Goal: Task Accomplishment & Management: Manage account settings

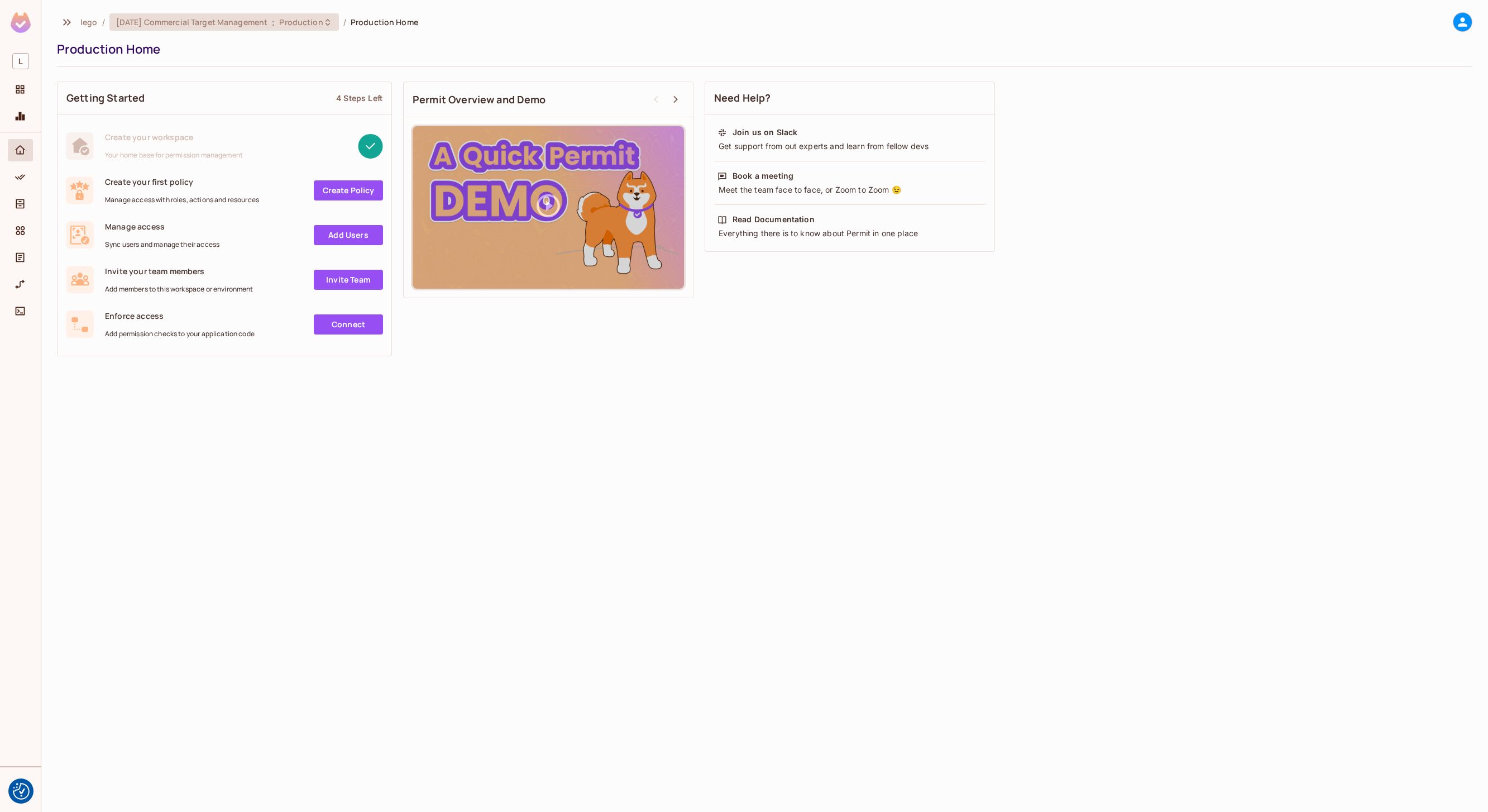
click at [238, 22] on span "[DATE] Commercial Target Management" at bounding box center [192, 22] width 152 height 11
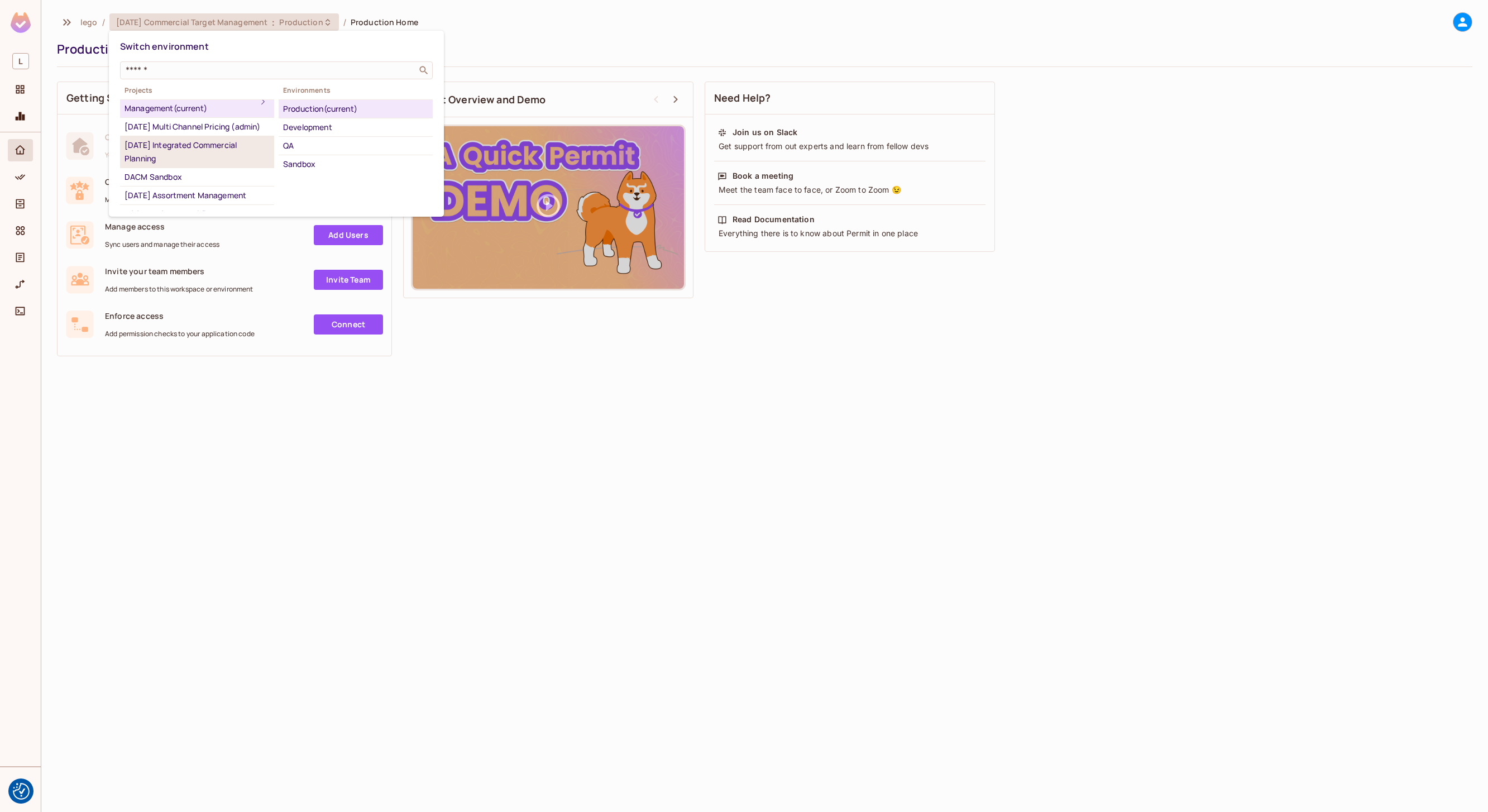
scroll to position [129, 0]
click at [206, 161] on div "[DATE] CustomerManagement" at bounding box center [197, 155] width 145 height 14
click at [303, 108] on div "Production" at bounding box center [355, 109] width 145 height 14
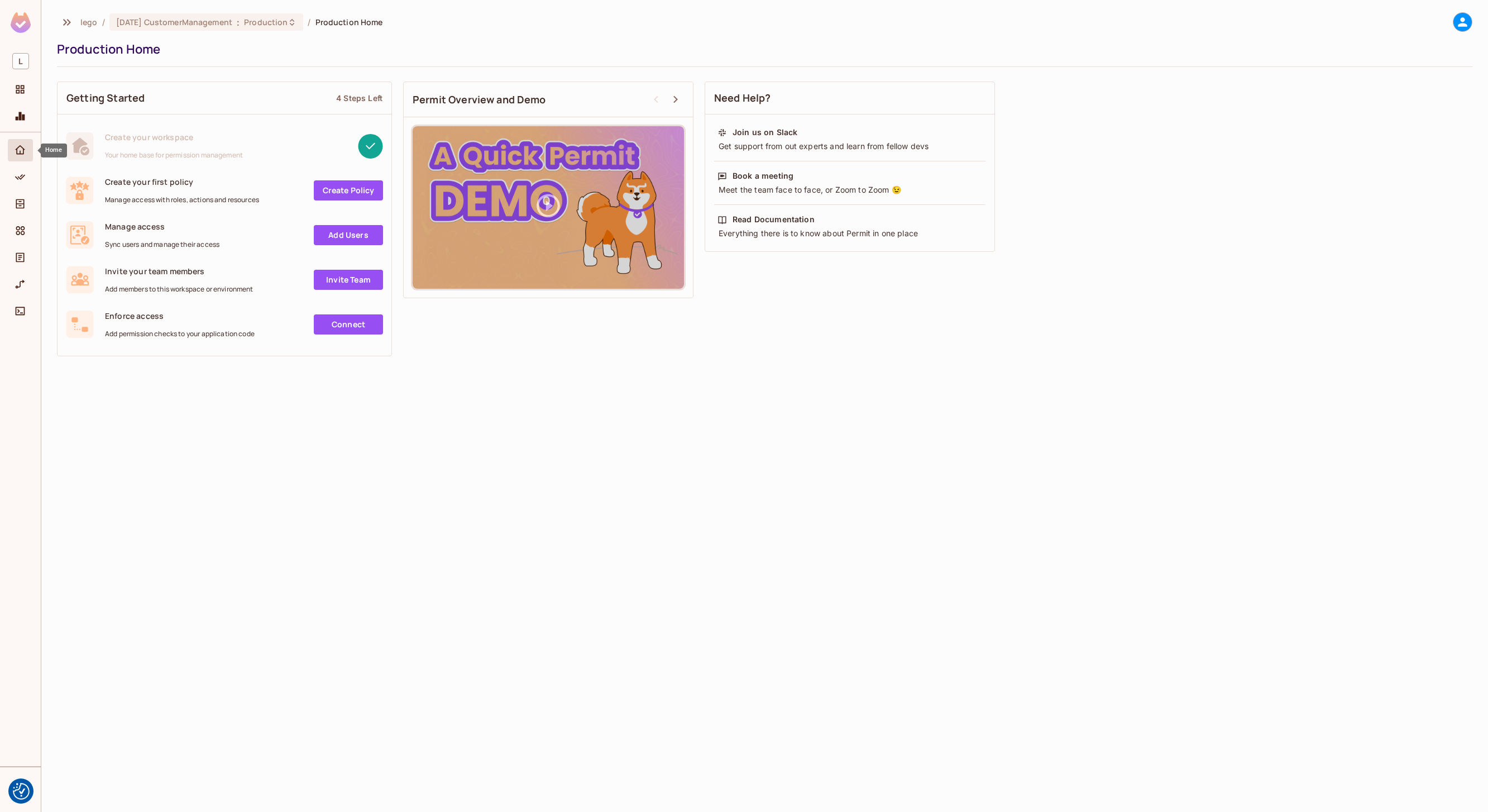
click at [20, 148] on icon "Home" at bounding box center [20, 150] width 12 height 12
click at [1464, 25] on icon at bounding box center [1462, 22] width 9 height 9
click at [274, 49] on div at bounding box center [744, 406] width 1488 height 812
click at [139, 229] on span "Manage access" at bounding box center [162, 227] width 114 height 11
click at [148, 19] on span "[DATE] CustomerManagement" at bounding box center [175, 22] width 116 height 11
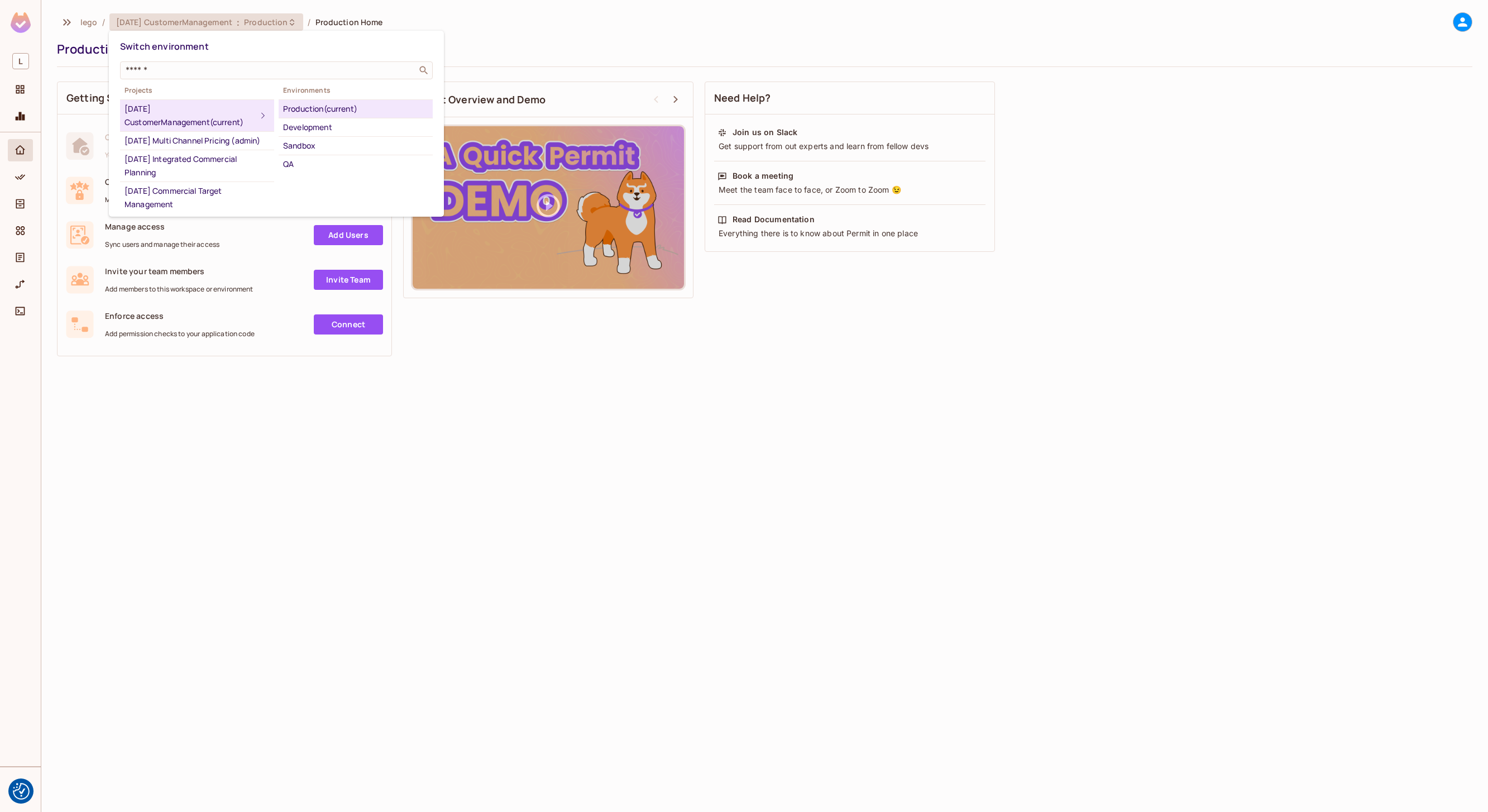
click at [345, 14] on div at bounding box center [744, 406] width 1488 height 812
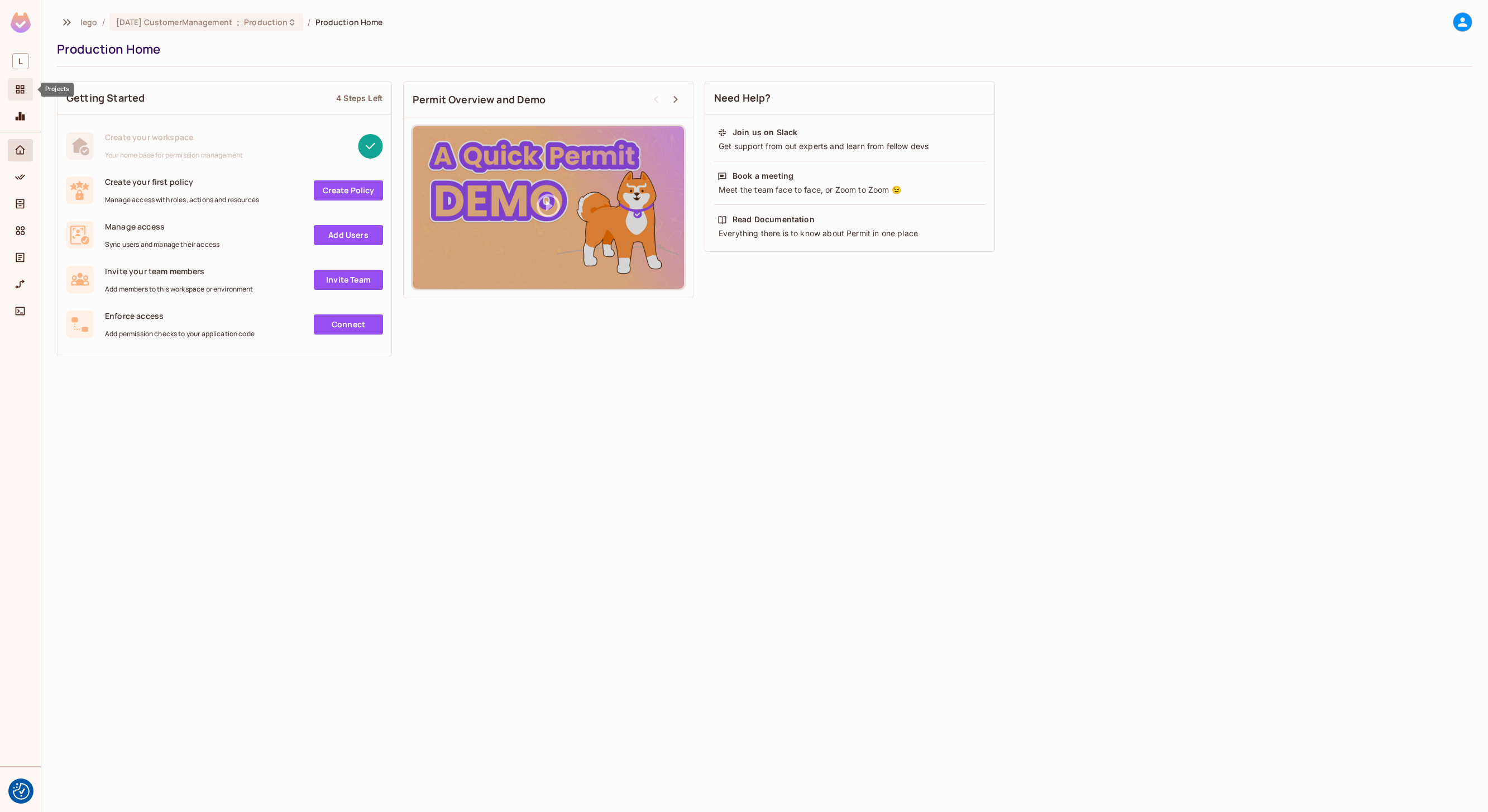
click at [20, 91] on icon "Projects" at bounding box center [20, 89] width 12 height 12
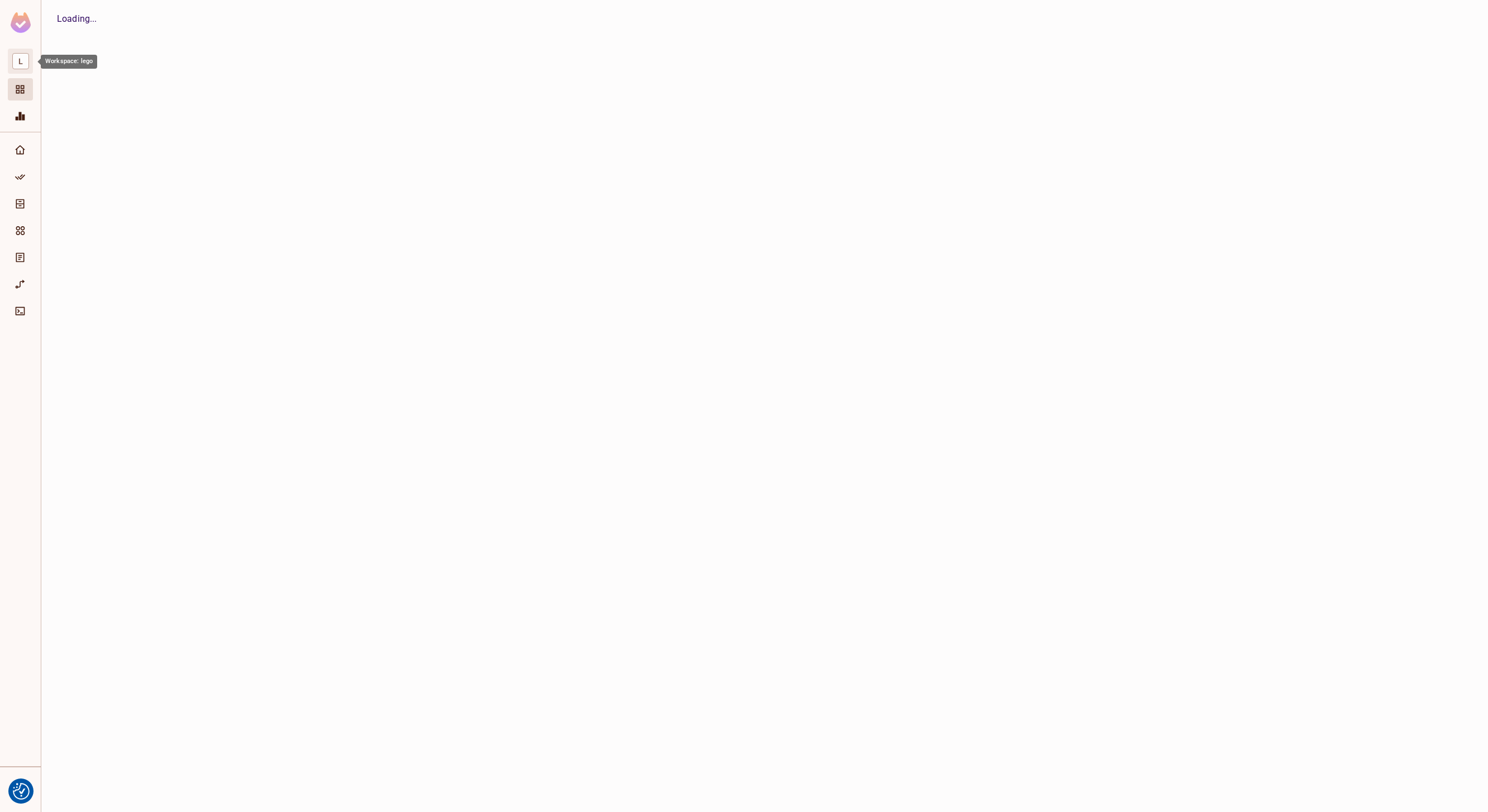
click at [14, 60] on span "L" at bounding box center [20, 61] width 17 height 16
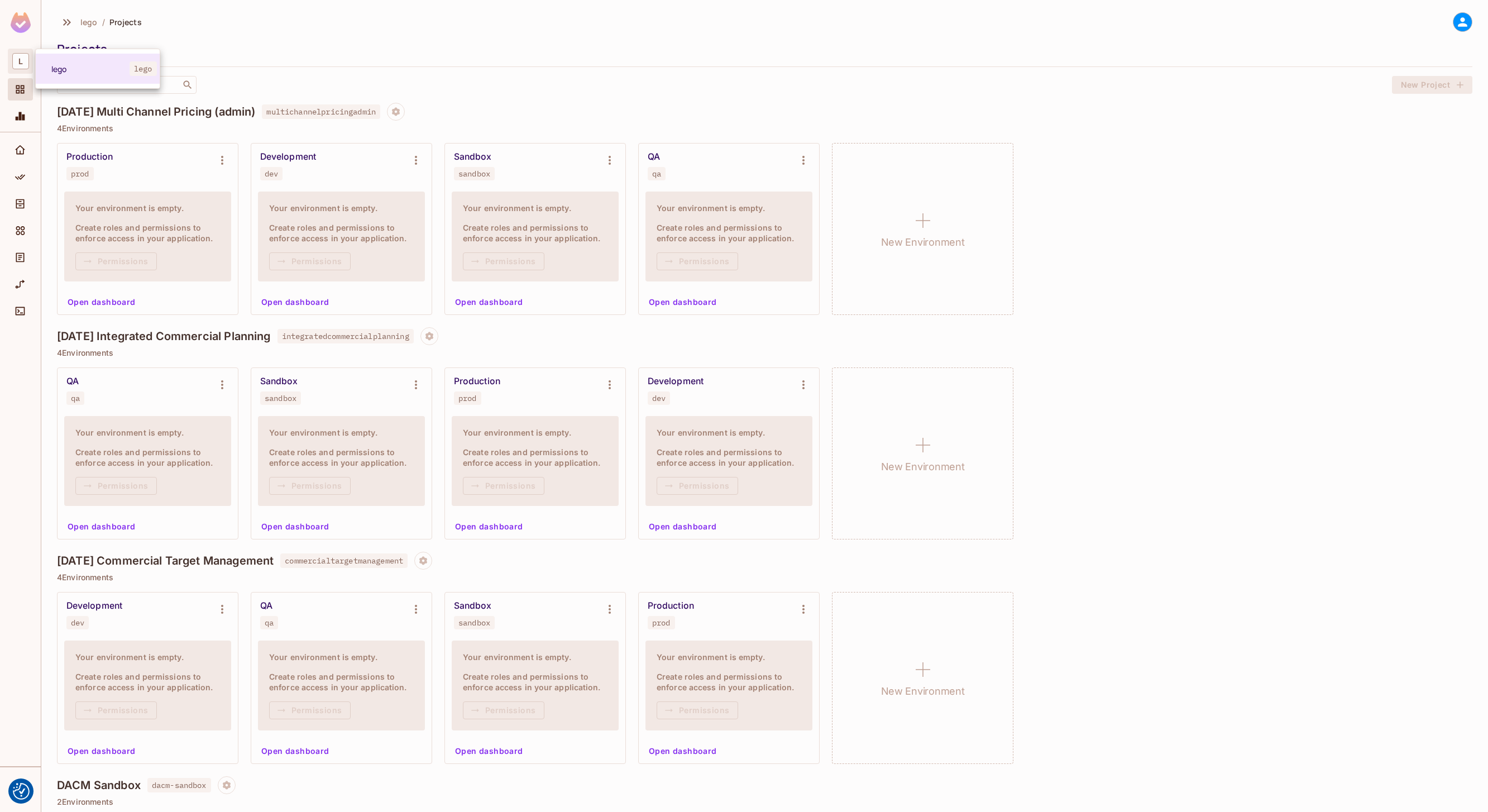
click at [17, 95] on div at bounding box center [744, 406] width 1488 height 812
click at [12, 81] on div "Projects" at bounding box center [20, 89] width 25 height 22
click at [17, 110] on span "Monitoring" at bounding box center [20, 116] width 14 height 14
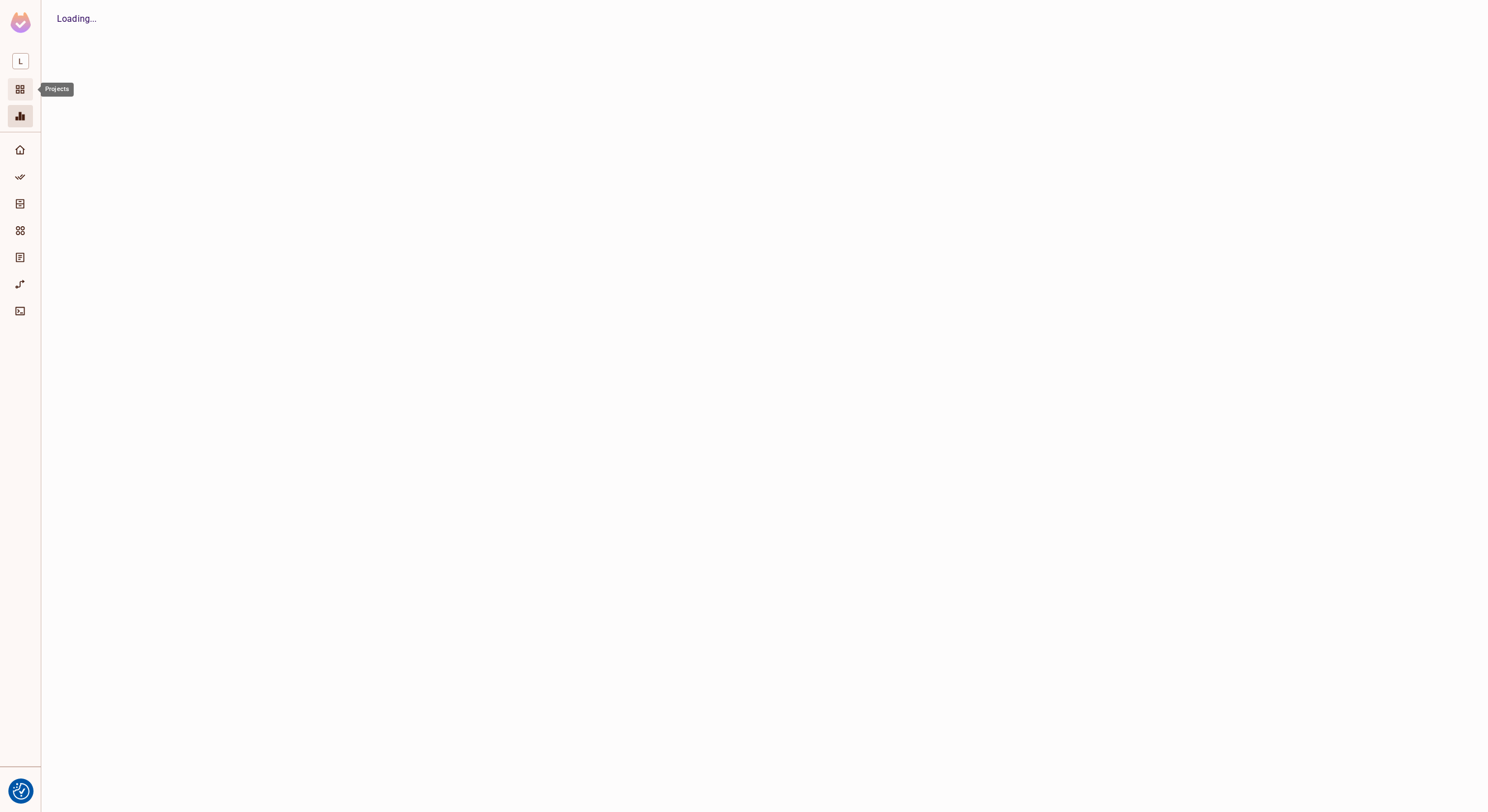
click at [10, 89] on div "Projects" at bounding box center [20, 89] width 25 height 22
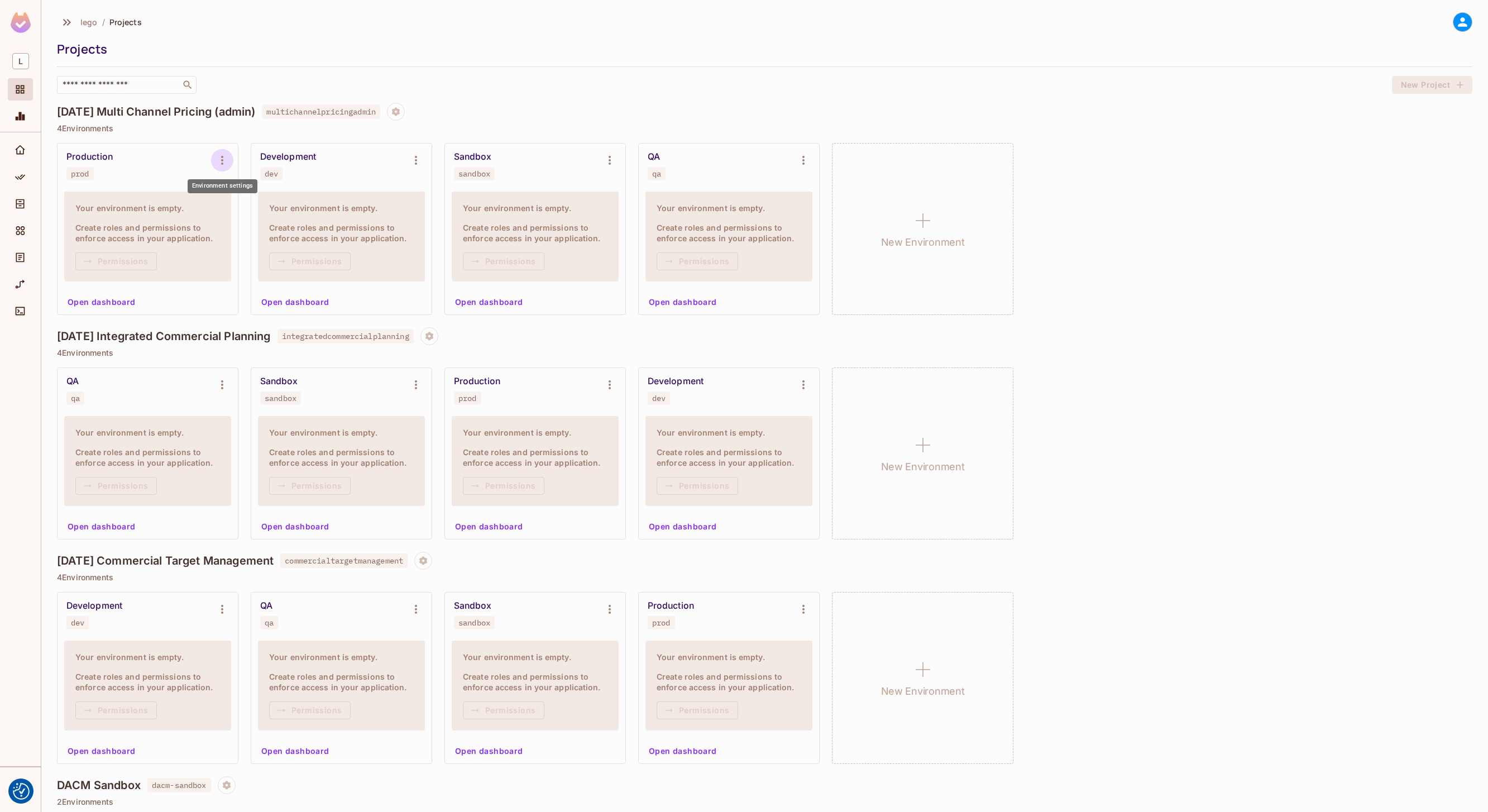
click at [228, 162] on icon "Environment settings" at bounding box center [222, 160] width 14 height 14
click at [222, 152] on div at bounding box center [744, 406] width 1488 height 812
click at [211, 149] on button "Environment settings" at bounding box center [222, 160] width 22 height 22
click at [495, 95] on div at bounding box center [744, 406] width 1488 height 812
click at [401, 111] on icon "Project settings" at bounding box center [396, 112] width 10 height 10
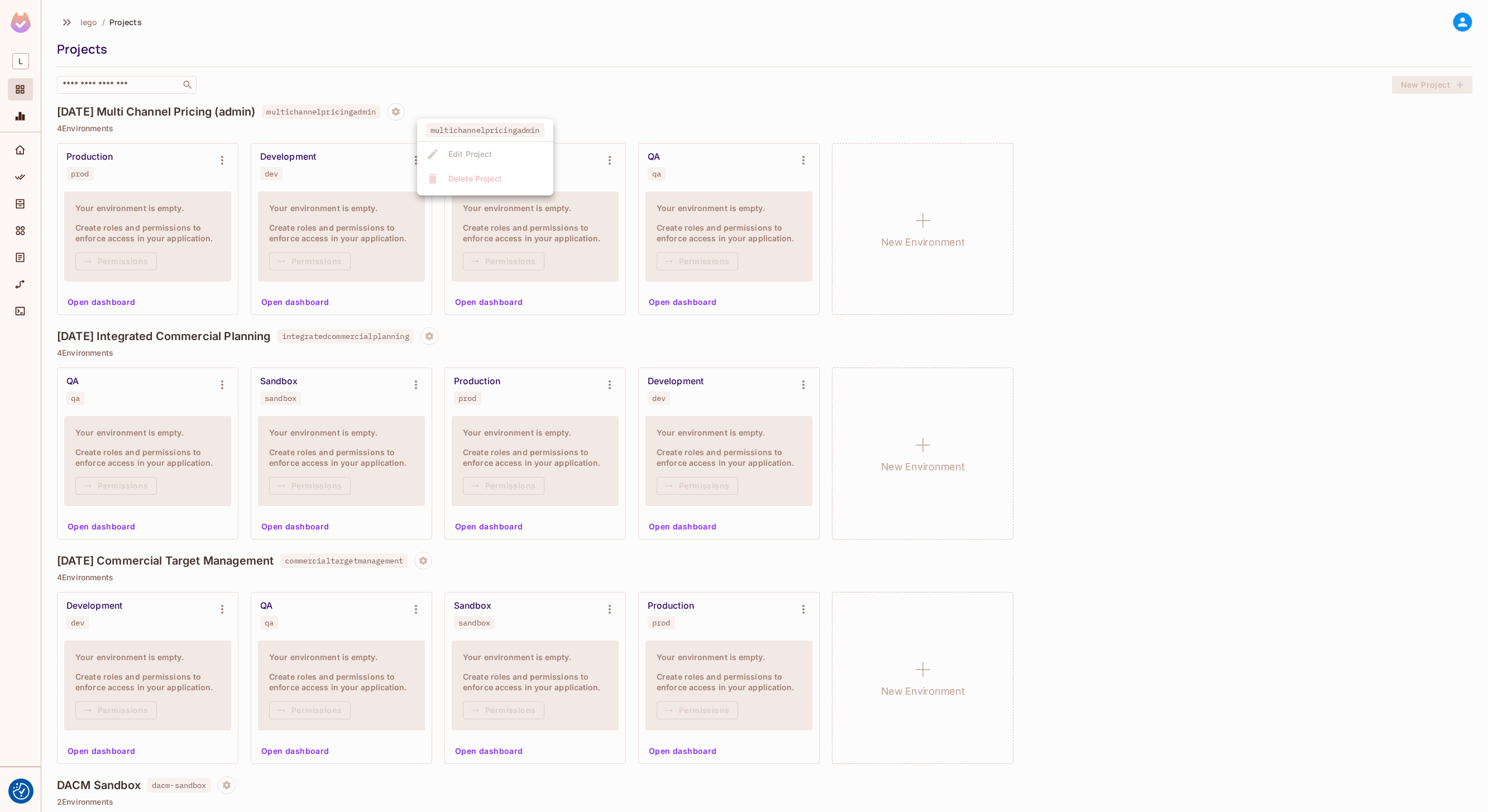
click at [475, 151] on ul "multichannelpricingadmin Edit Project Delete Project" at bounding box center [484, 157] width 136 height 76
click at [449, 88] on div at bounding box center [744, 406] width 1488 height 812
click at [401, 87] on div "​" at bounding box center [721, 85] width 1329 height 18
click at [22, 119] on icon "Monitoring" at bounding box center [20, 116] width 12 height 12
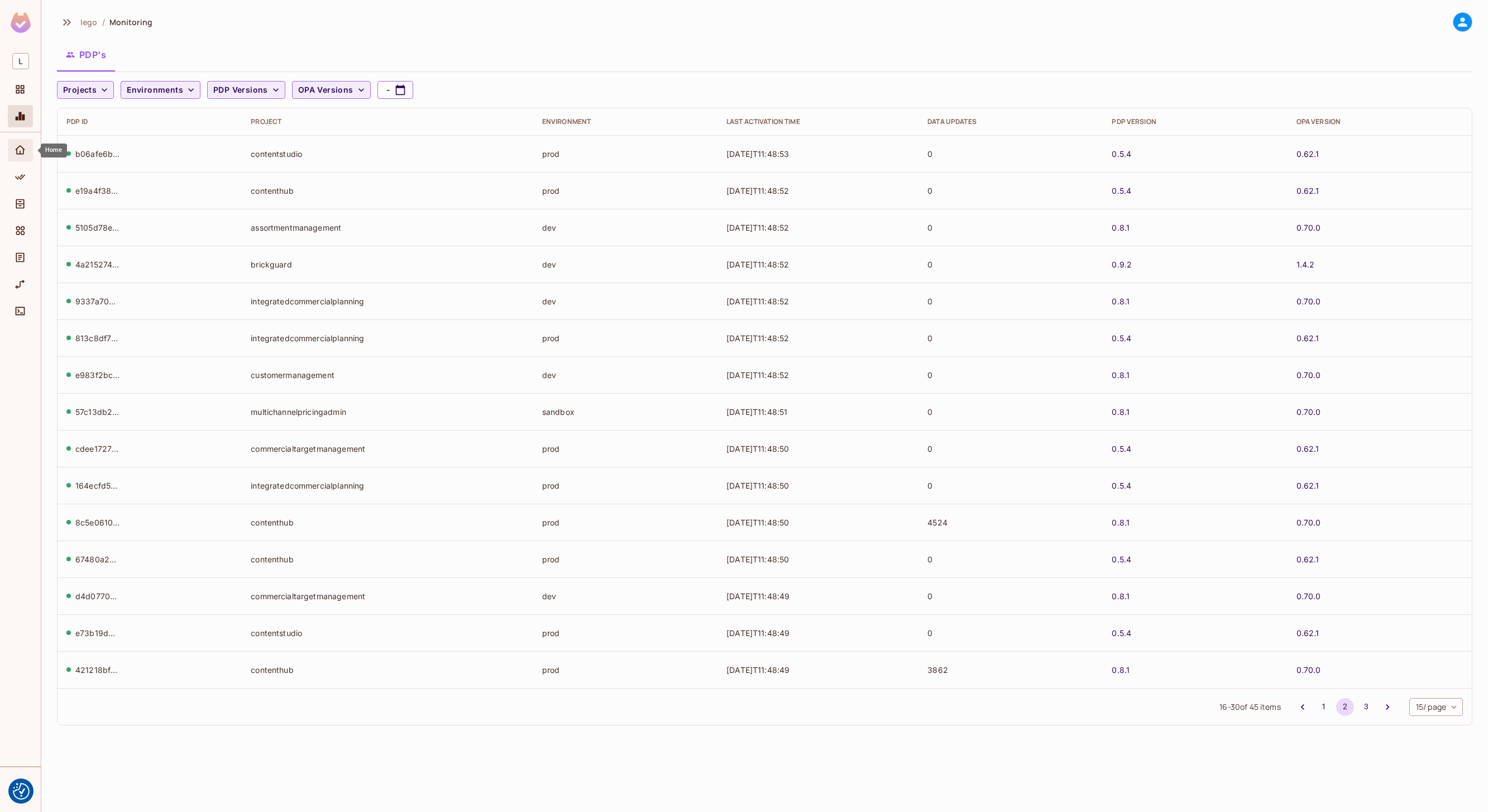
click at [21, 150] on icon "Home" at bounding box center [20, 150] width 12 height 12
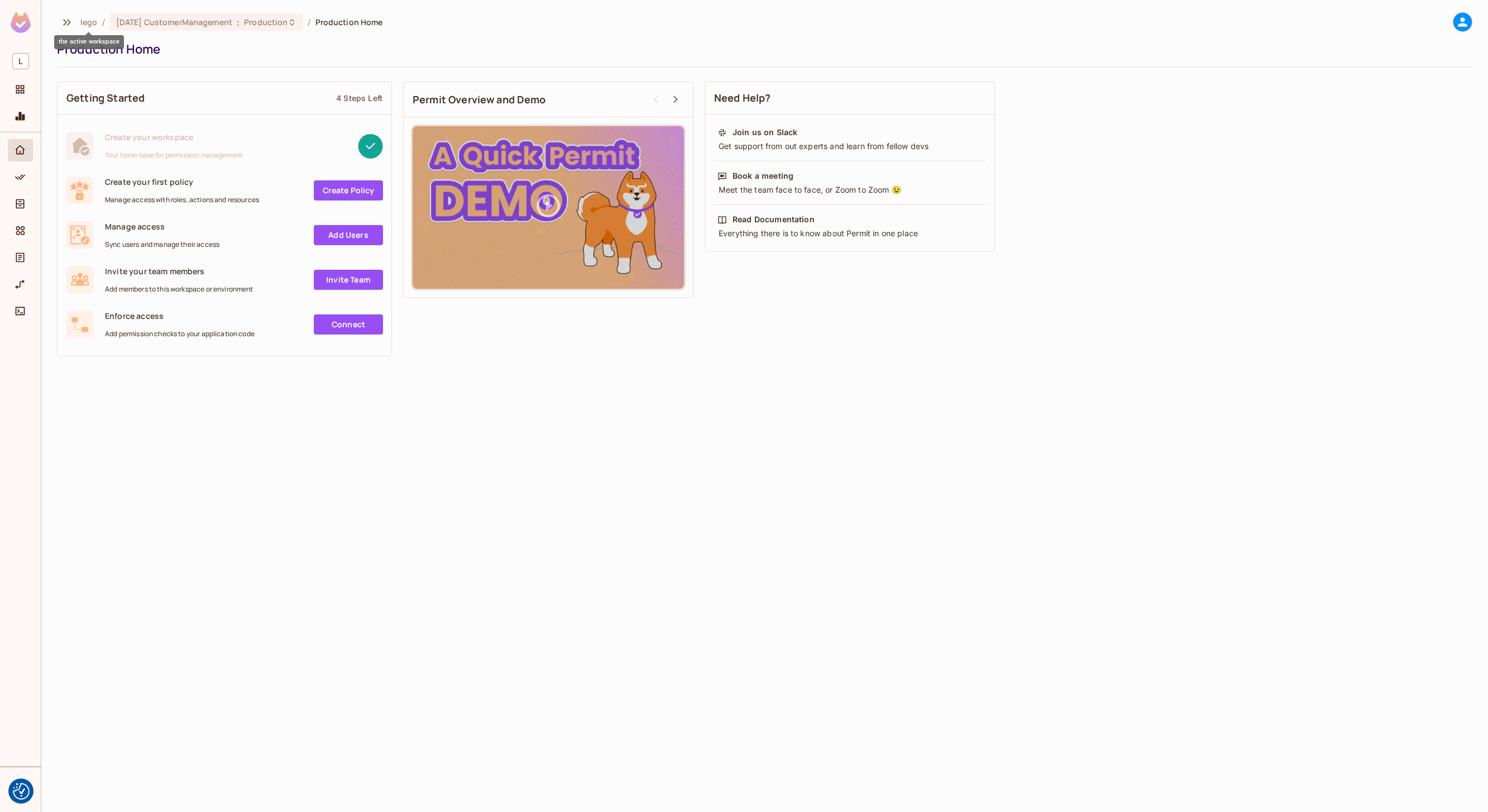
click at [97, 19] on span "lego" at bounding box center [89, 22] width 18 height 11
click at [91, 20] on span "lego" at bounding box center [89, 22] width 18 height 11
click at [133, 18] on span "[DATE] CustomerManagement" at bounding box center [175, 22] width 116 height 11
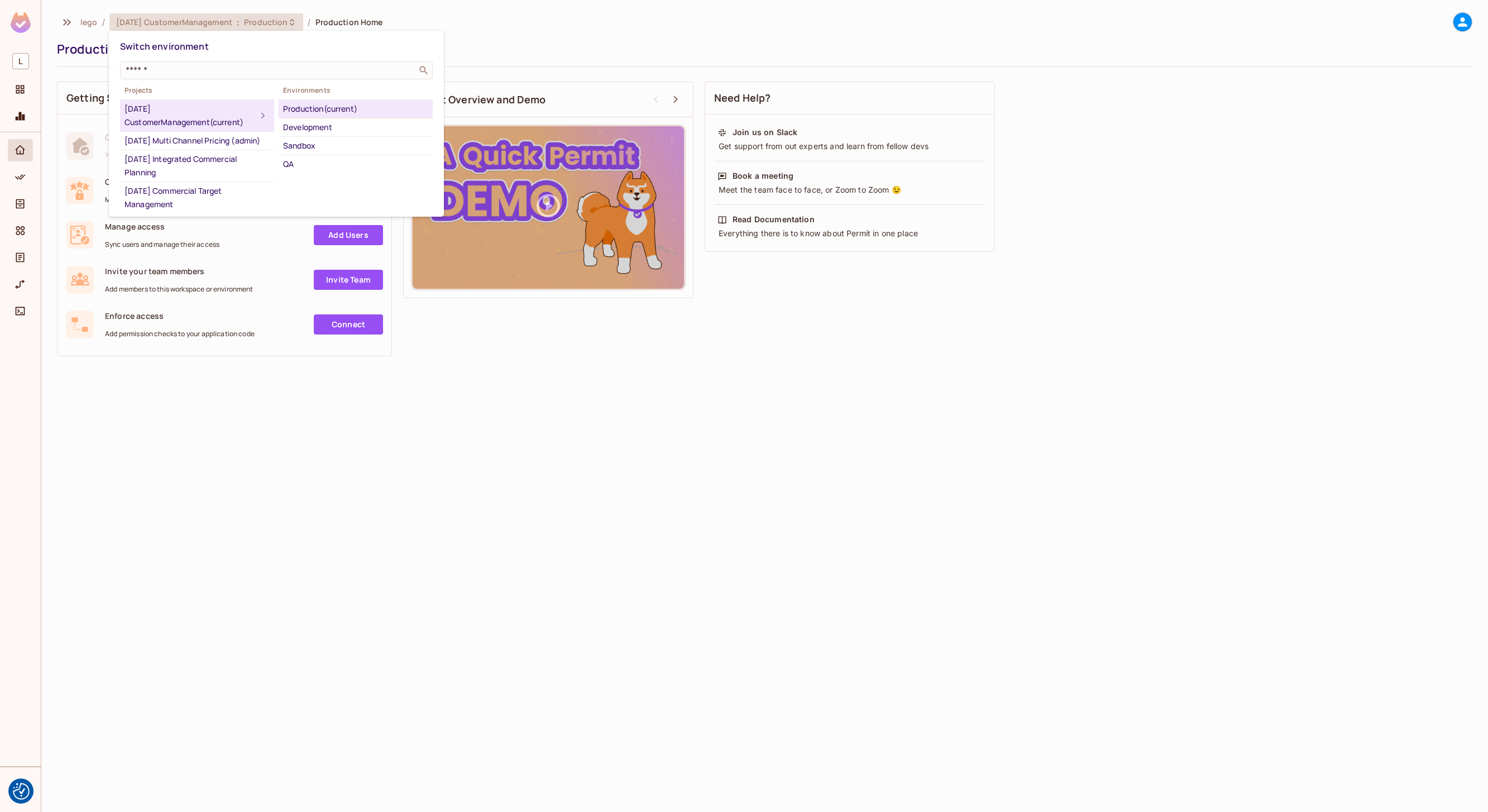
click at [229, 117] on div "[DATE] CustomerManagement (current)" at bounding box center [190, 116] width 132 height 27
click at [190, 110] on div "[DATE] CustomerManagement (current)" at bounding box center [190, 116] width 132 height 27
click at [876, 43] on div at bounding box center [744, 406] width 1488 height 812
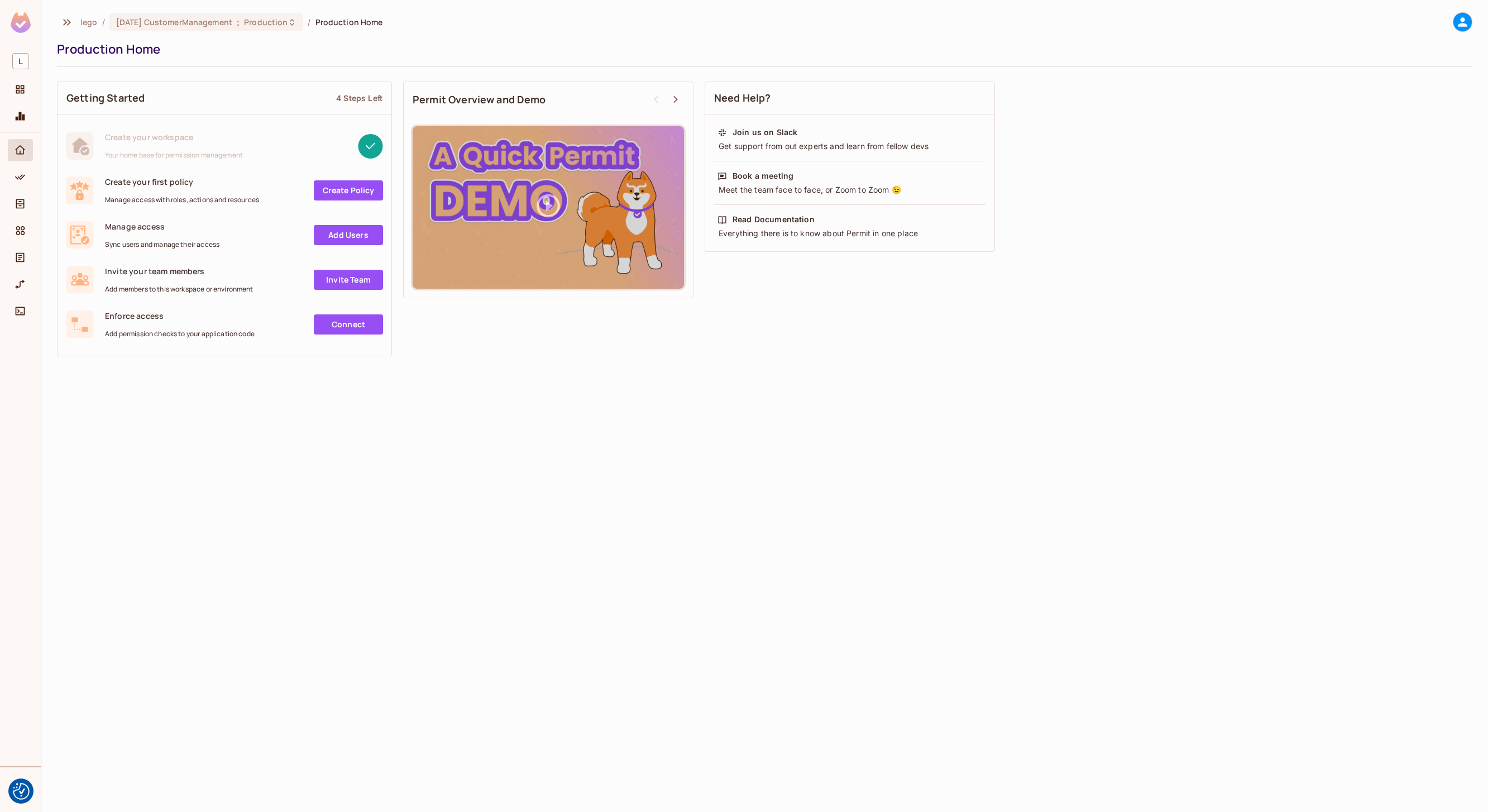
click at [344, 281] on link "Invite Team" at bounding box center [348, 280] width 69 height 20
